Goal: Transaction & Acquisition: Purchase product/service

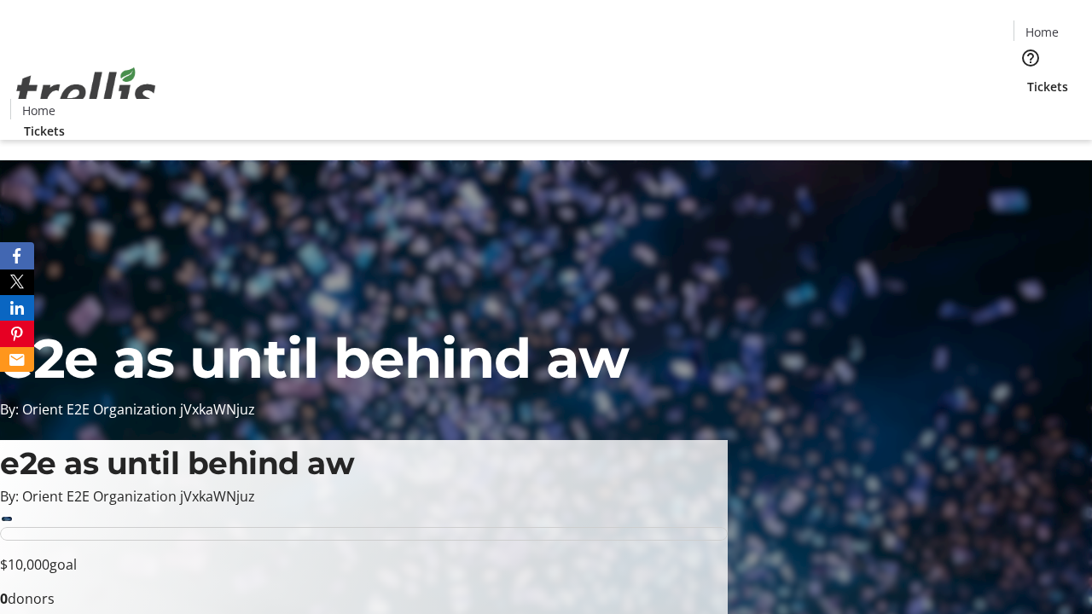
click at [1027, 78] on span "Tickets" at bounding box center [1047, 87] width 41 height 18
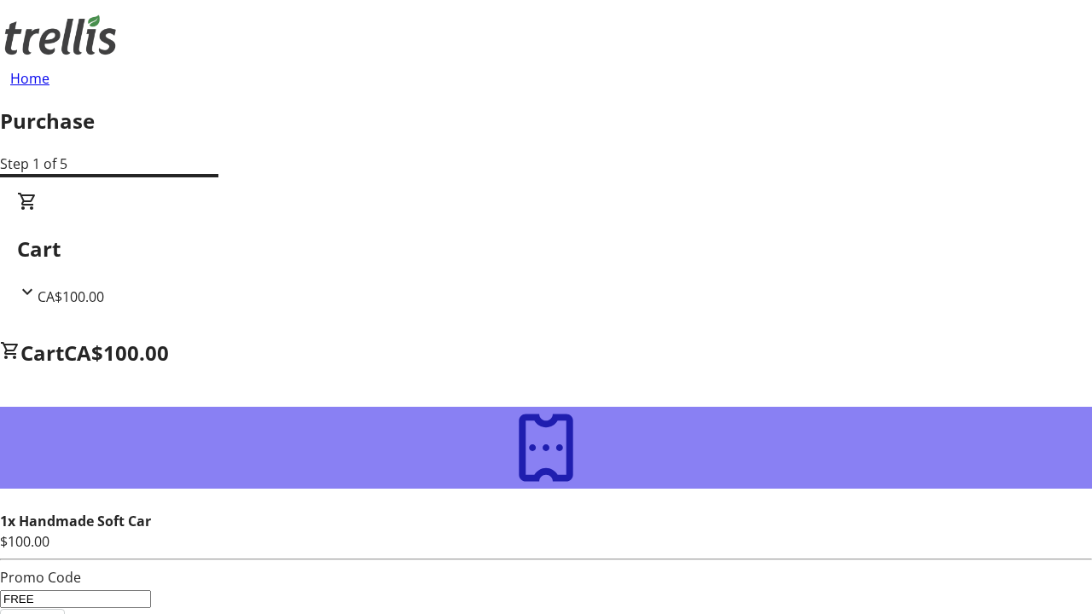
type input "FREE"
click at [51, 610] on span "Apply" at bounding box center [33, 620] width 38 height 20
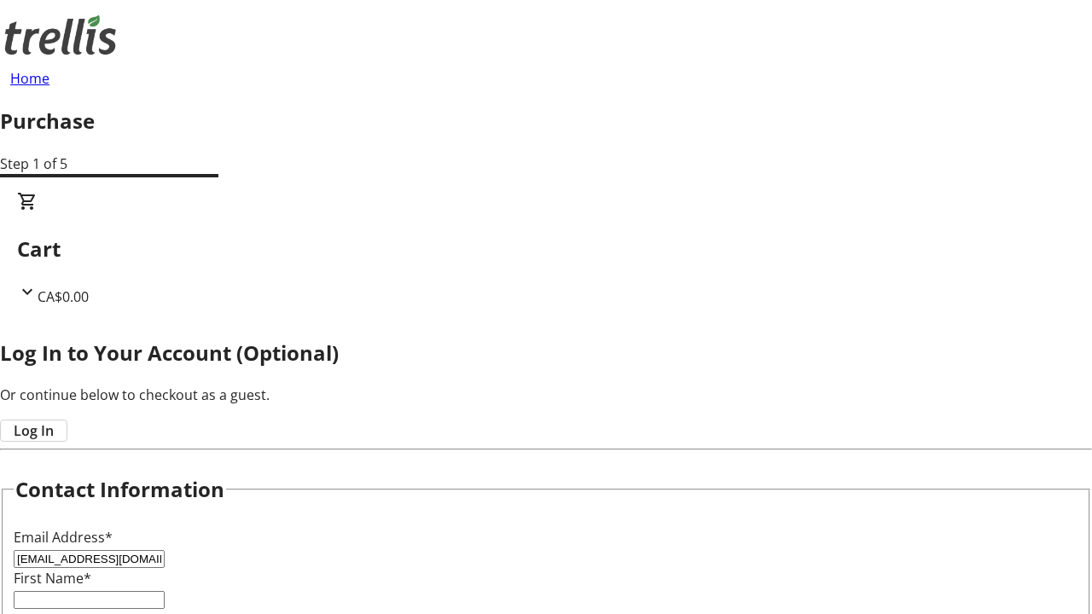
type input "[EMAIL_ADDRESS][DOMAIN_NAME]"
type input "Colton"
type input "[PERSON_NAME]"
